Goal: Contribute content: Add original content to the website for others to see

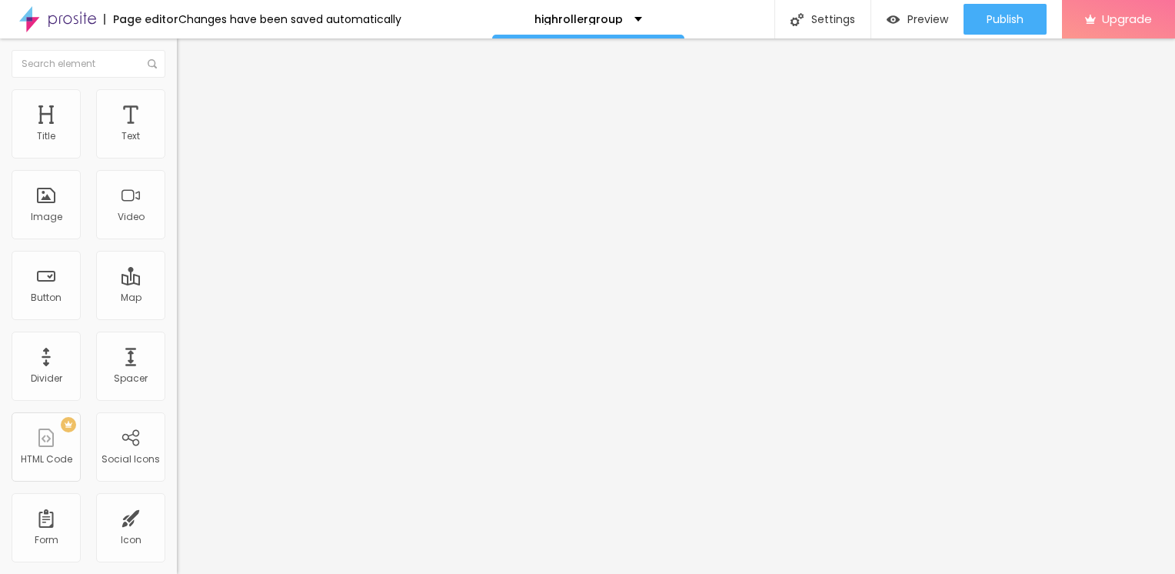
click at [177, 132] on span "Add image" at bounding box center [208, 125] width 63 height 13
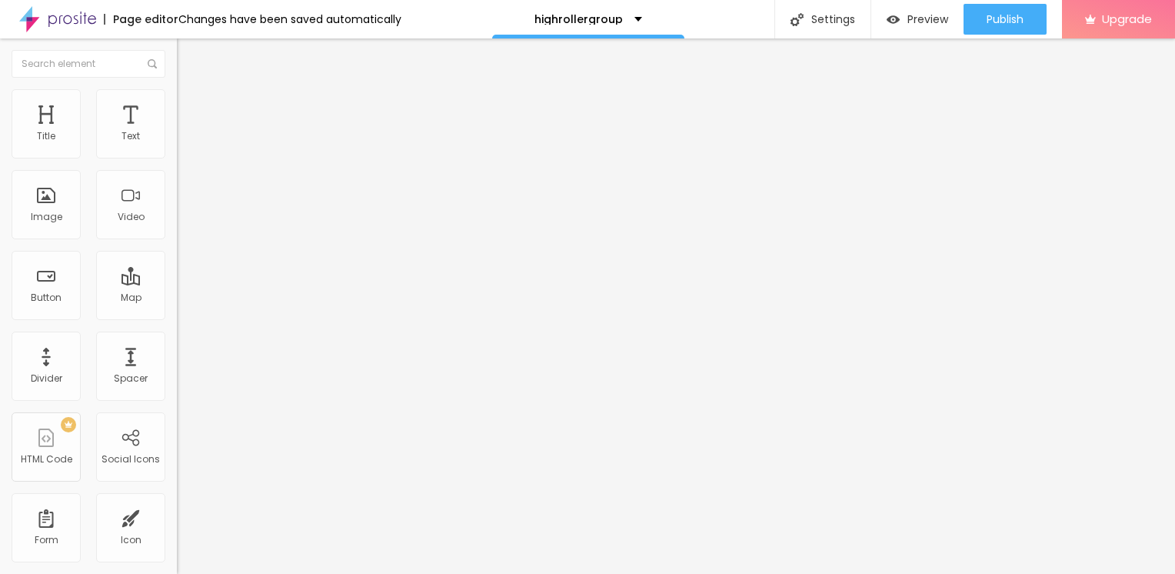
click at [177, 89] on ul "Content Style Advanced" at bounding box center [265, 97] width 177 height 46
click at [177, 101] on li "Style" at bounding box center [265, 96] width 177 height 15
drag, startPoint x: 163, startPoint y: 160, endPoint x: -3, endPoint y: 141, distance: 167.2
click at [0, 141] on html "Page editor Changes have been saved automatically highrollergroup Settings Page…" at bounding box center [587, 287] width 1175 height 574
type input "65"
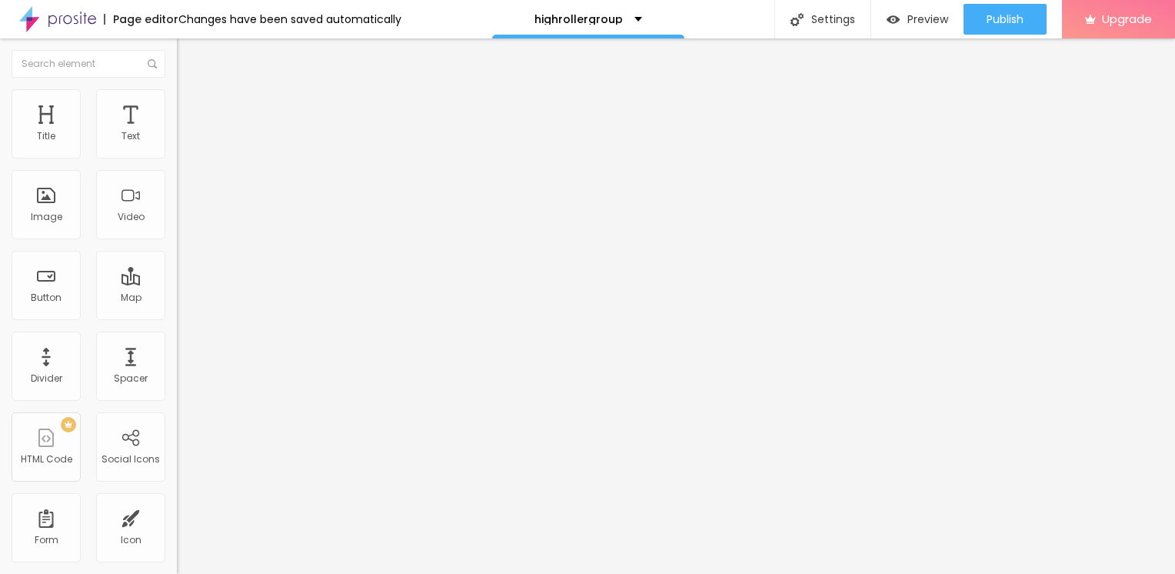
type input "65"
type input "10"
drag, startPoint x: 161, startPoint y: 164, endPoint x: -3, endPoint y: 163, distance: 163.8
type input "10"
click at [177, 158] on input "range" at bounding box center [226, 151] width 99 height 12
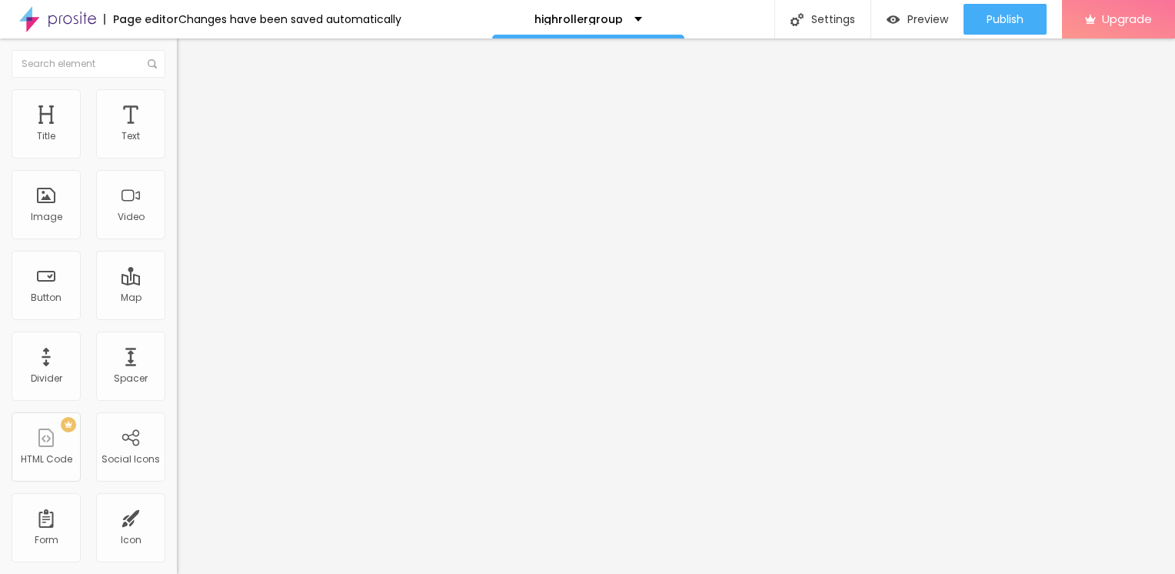
click at [177, 89] on li "Content" at bounding box center [265, 81] width 177 height 15
click at [177, 64] on button "Edit Image" at bounding box center [265, 55] width 177 height 35
click at [177, 148] on button "button" at bounding box center [188, 139] width 22 height 16
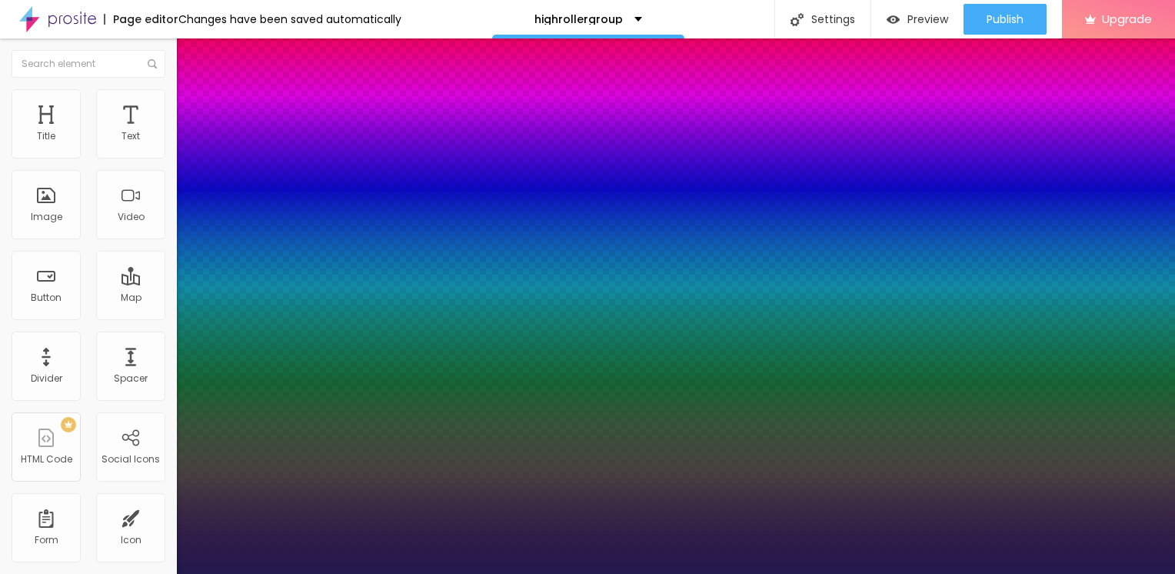
type input "1"
type input "13"
type input "1"
type input "15"
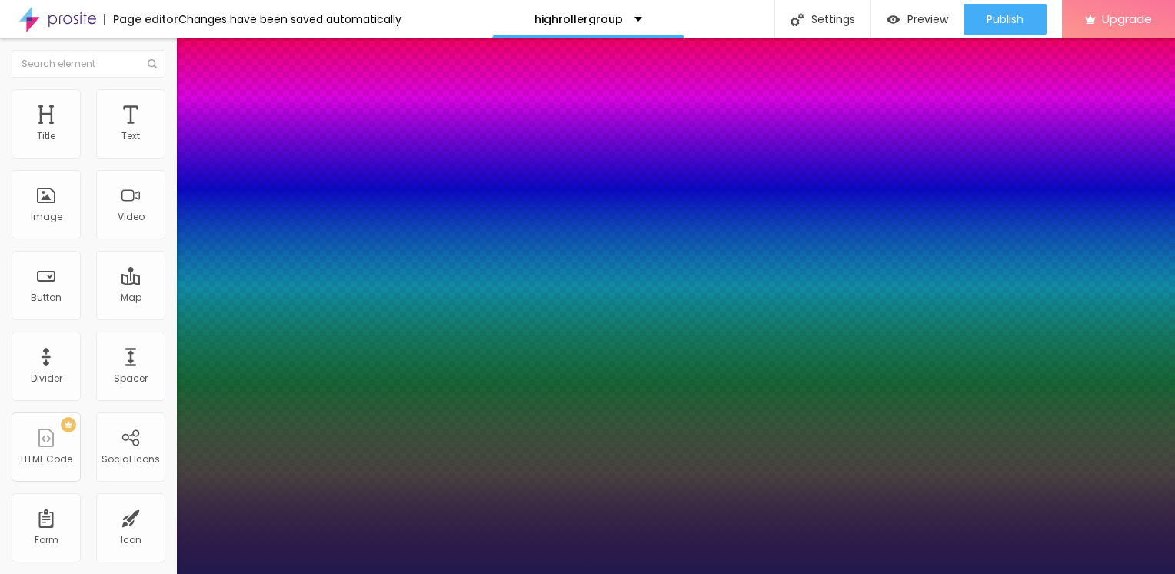
type input "15"
type input "1"
type input "20"
type input "1"
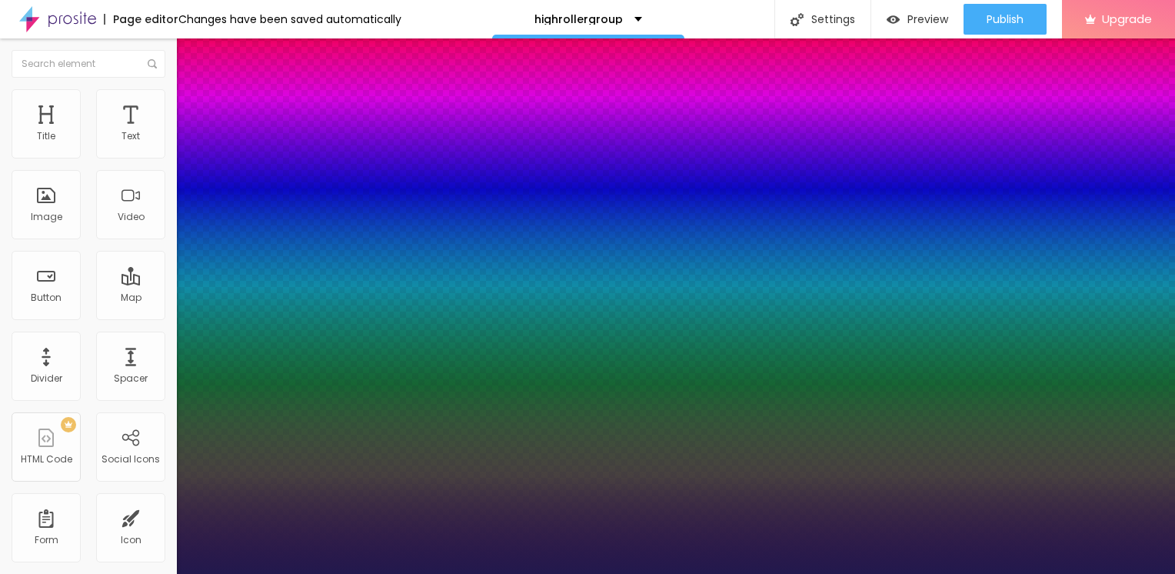
type input "21"
type input "1"
type input "22"
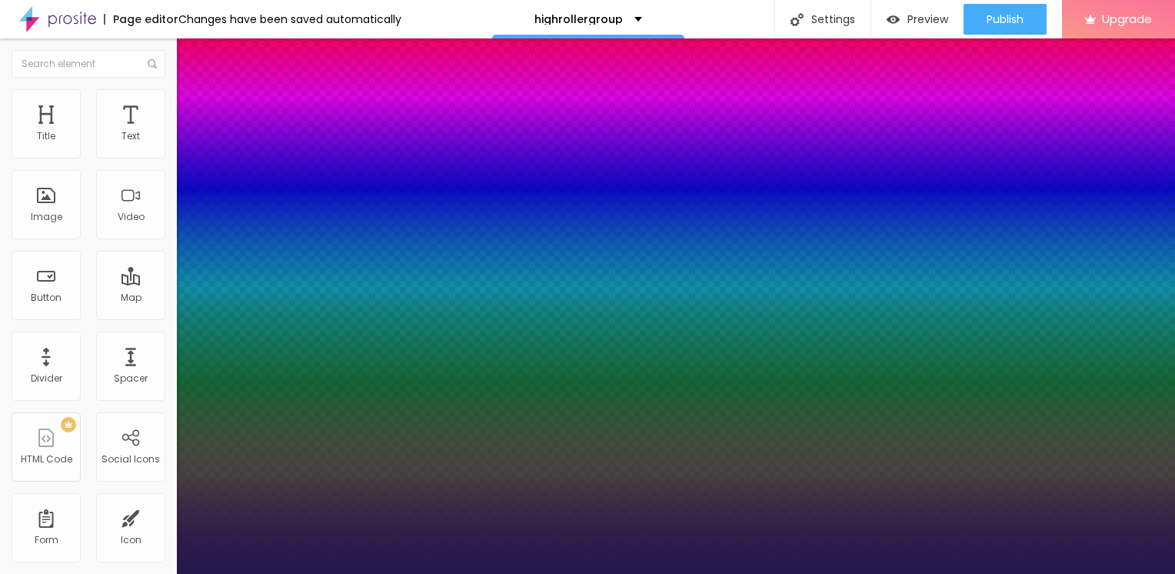
type input "1"
type input "23"
type input "1"
type input "24"
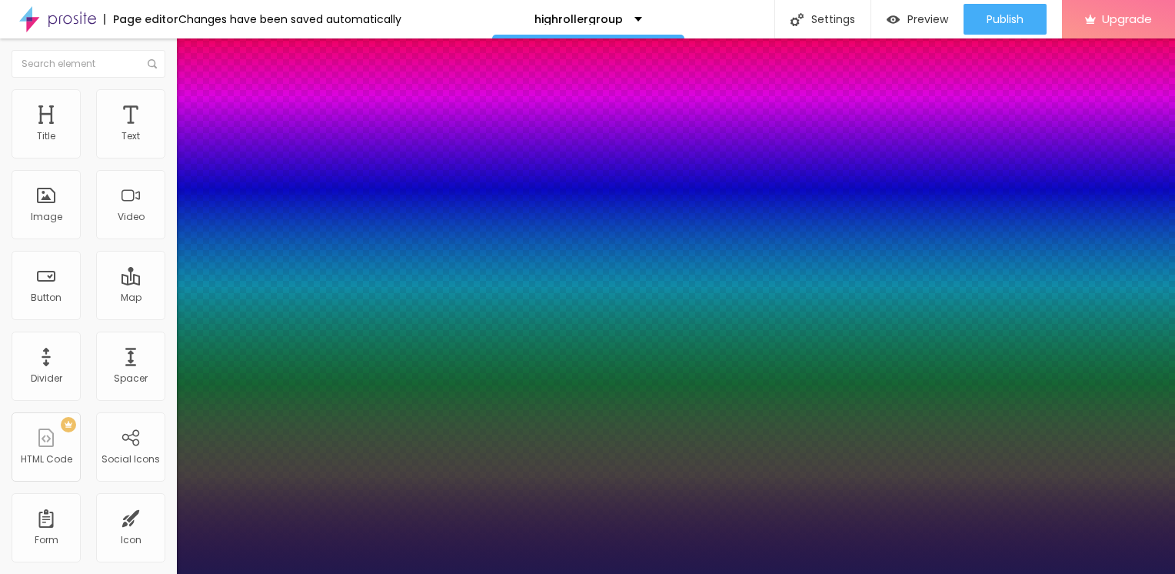
type input "24"
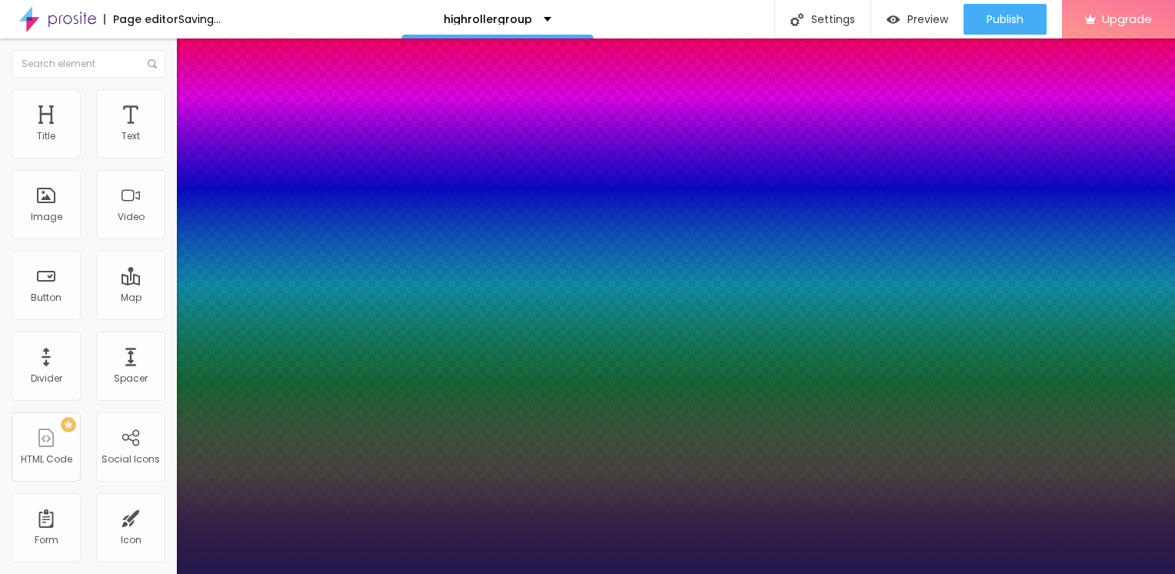
type input "1"
type input "26"
type input "1"
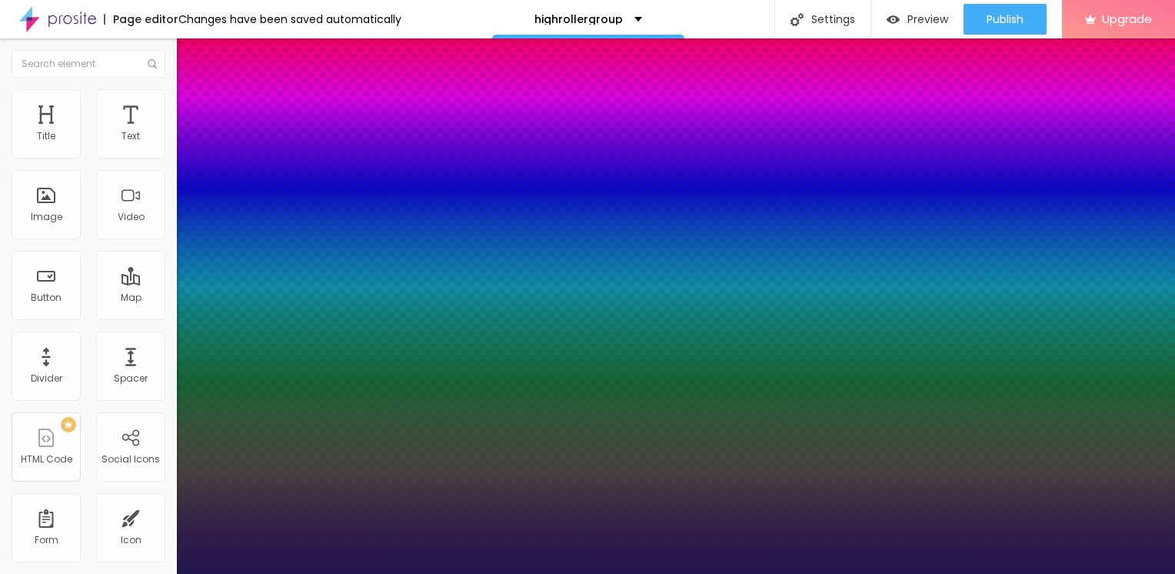
type input "27"
type input "1"
type input "26"
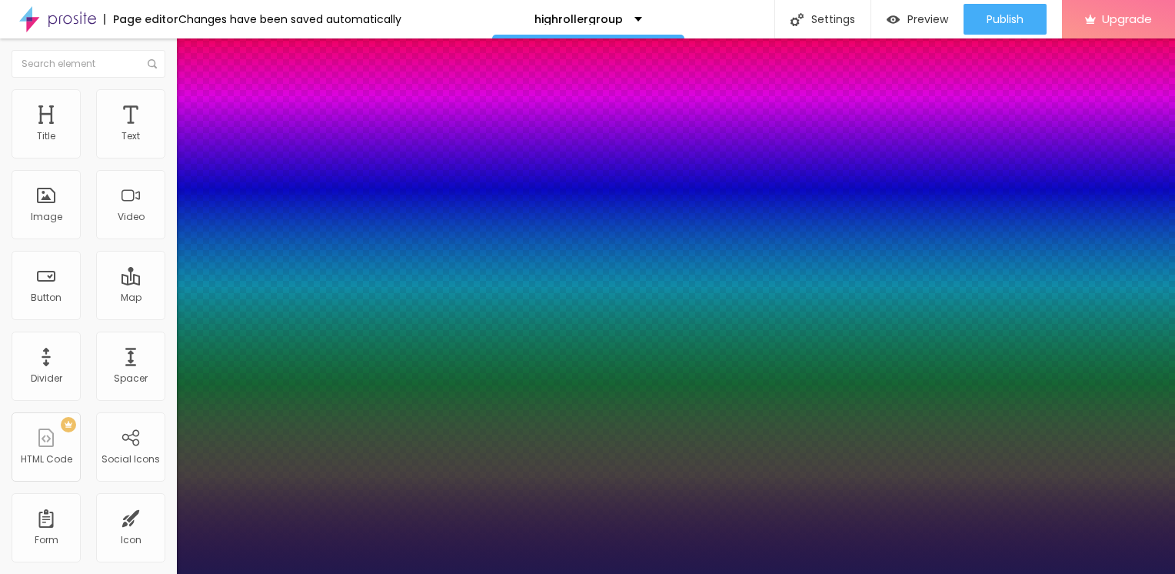
type input "1"
type input "25"
type input "1"
drag, startPoint x: 203, startPoint y: 260, endPoint x: 218, endPoint y: 260, distance: 14.6
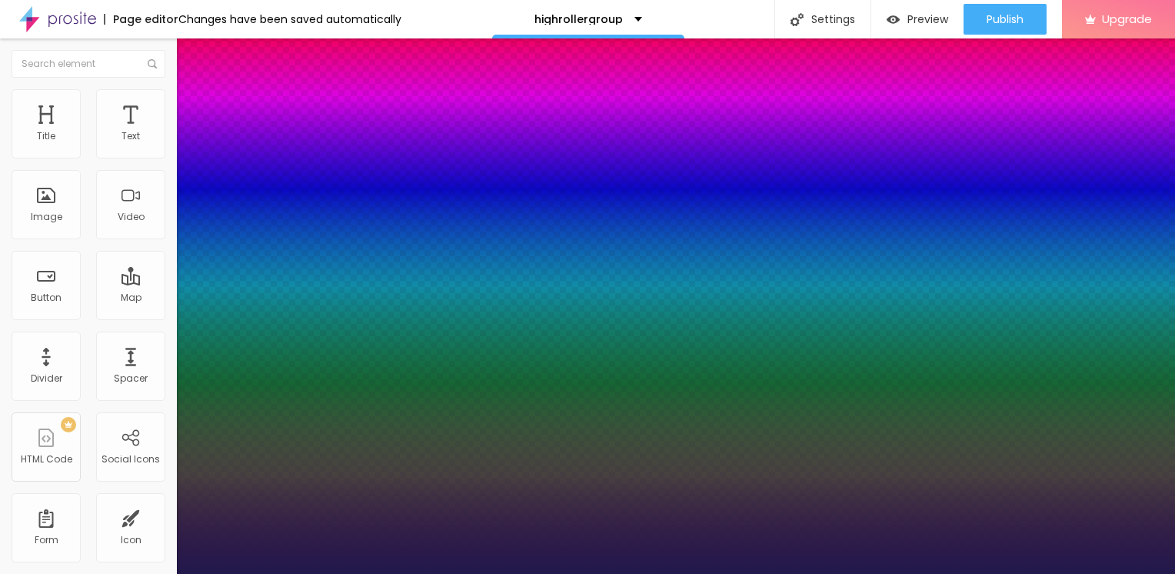
type input "25"
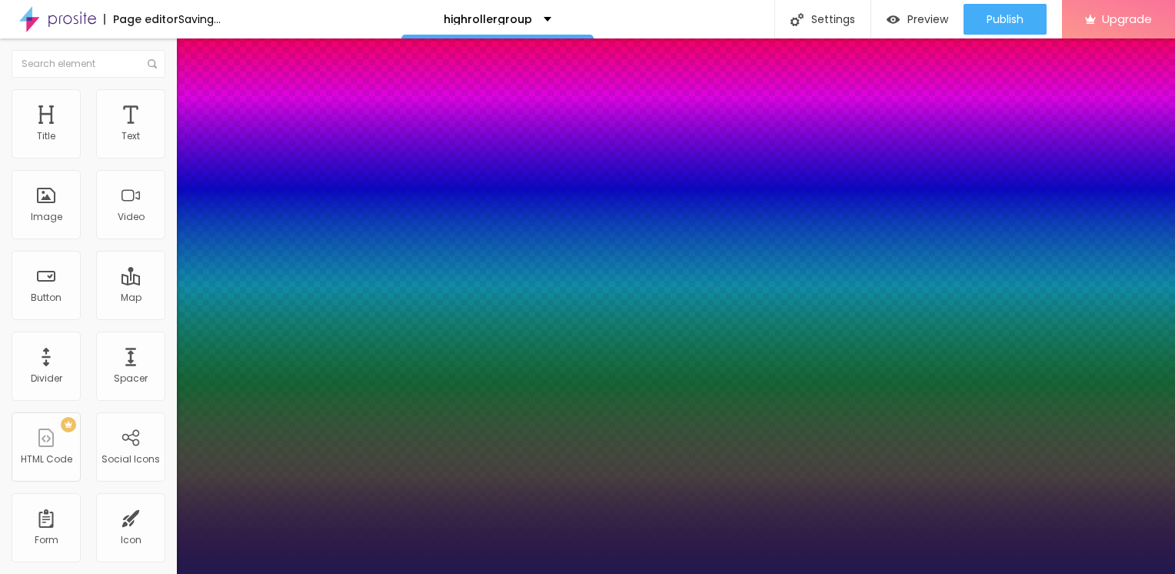
type input "1"
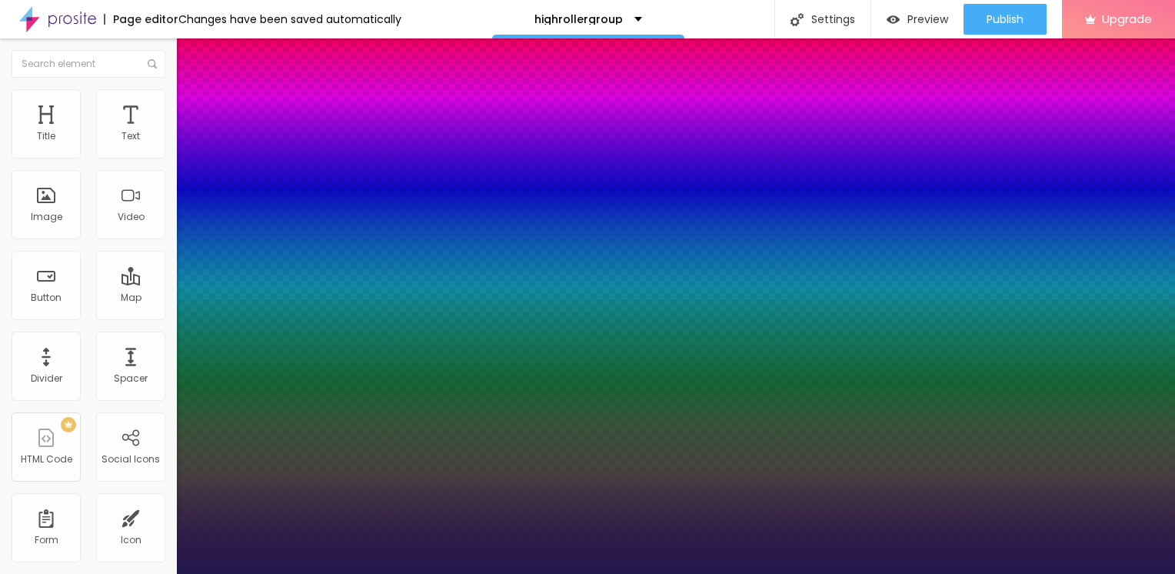
click at [877, 573] on div at bounding box center [587, 574] width 1175 height 0
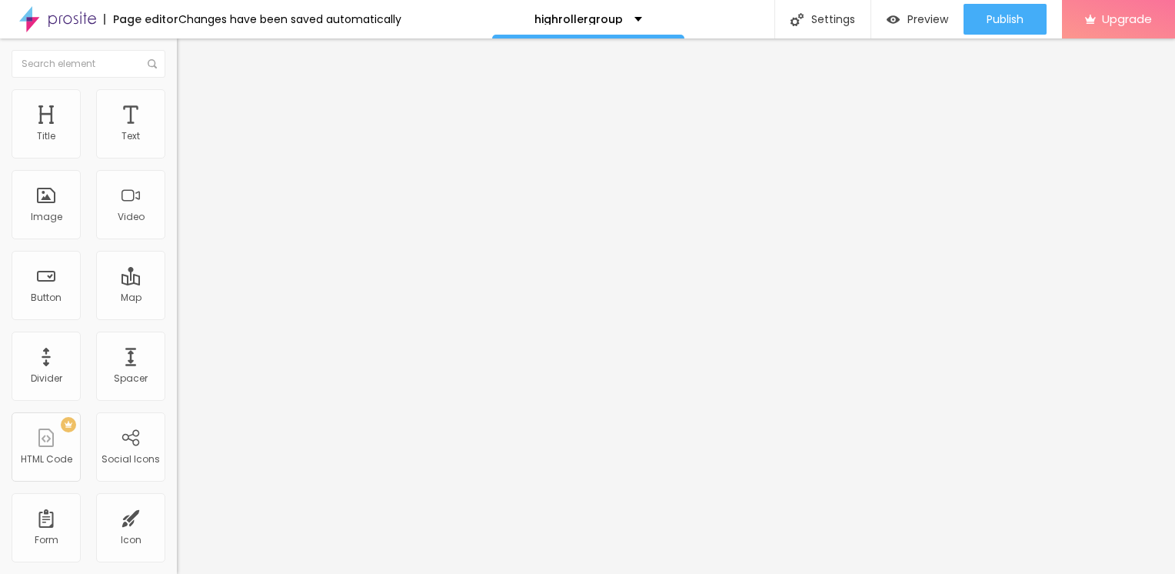
click at [188, 57] on div "Edit Text" at bounding box center [223, 56] width 70 height 12
click at [177, 145] on input "Click me" at bounding box center [269, 136] width 185 height 15
drag, startPoint x: 74, startPoint y: 172, endPoint x: -3, endPoint y: 141, distance: 83.1
click at [0, 141] on html "Page editor Changes have been saved automatically highrollergroup Settings Page…" at bounding box center [587, 287] width 1175 height 574
paste input "→ VIEW DOCUMENT HERE"
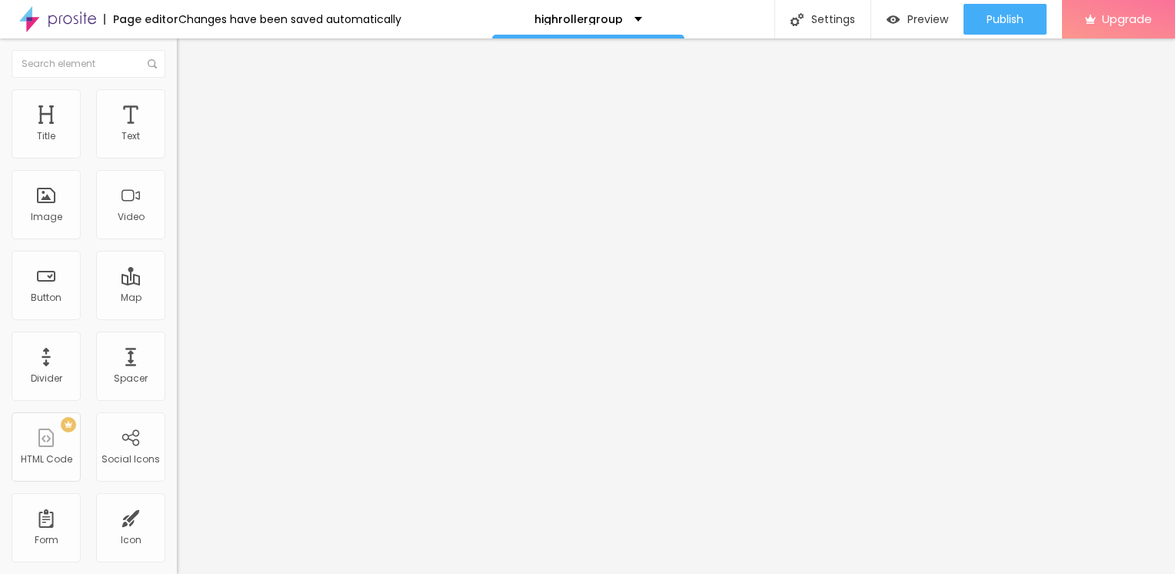
type input "→ VIEW DOCUMENT HERE"
click at [177, 317] on input "https://" at bounding box center [269, 308] width 185 height 15
click at [177, 474] on div "Edit Button Content Style Advanced Text → VIEW DOCUMENT HERE Align Size Default…" at bounding box center [265, 305] width 177 height 535
click at [177, 317] on input "https://" at bounding box center [269, 308] width 185 height 15
drag, startPoint x: 61, startPoint y: 320, endPoint x: -3, endPoint y: 284, distance: 73.3
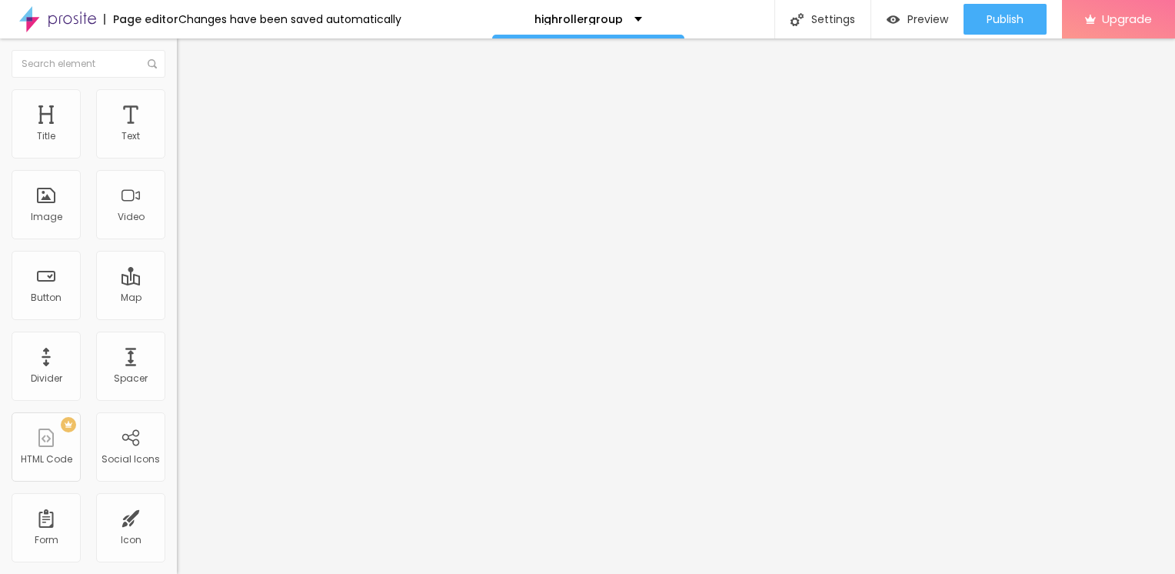
click at [0, 284] on html "Page editor Changes have been saved automatically highrollergroup Settings Page…" at bounding box center [587, 287] width 1175 height 574
paste input "[URL][DOMAIN_NAME]"
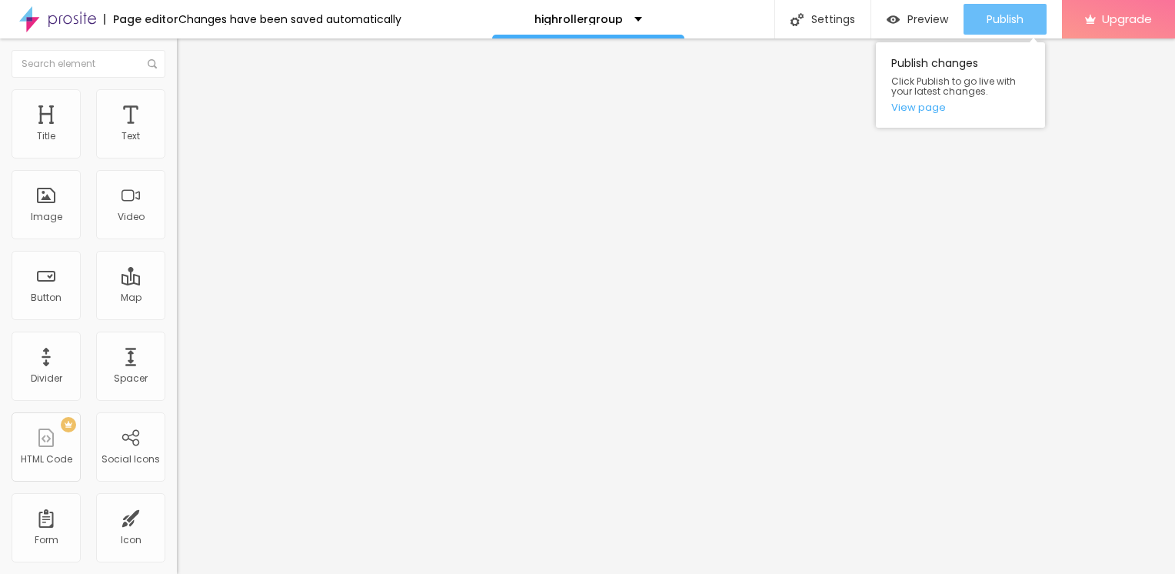
type input "[URL][DOMAIN_NAME]"
click at [986, 33] on div "Publish" at bounding box center [1004, 19] width 37 height 31
